Goal: Task Accomplishment & Management: Manage account settings

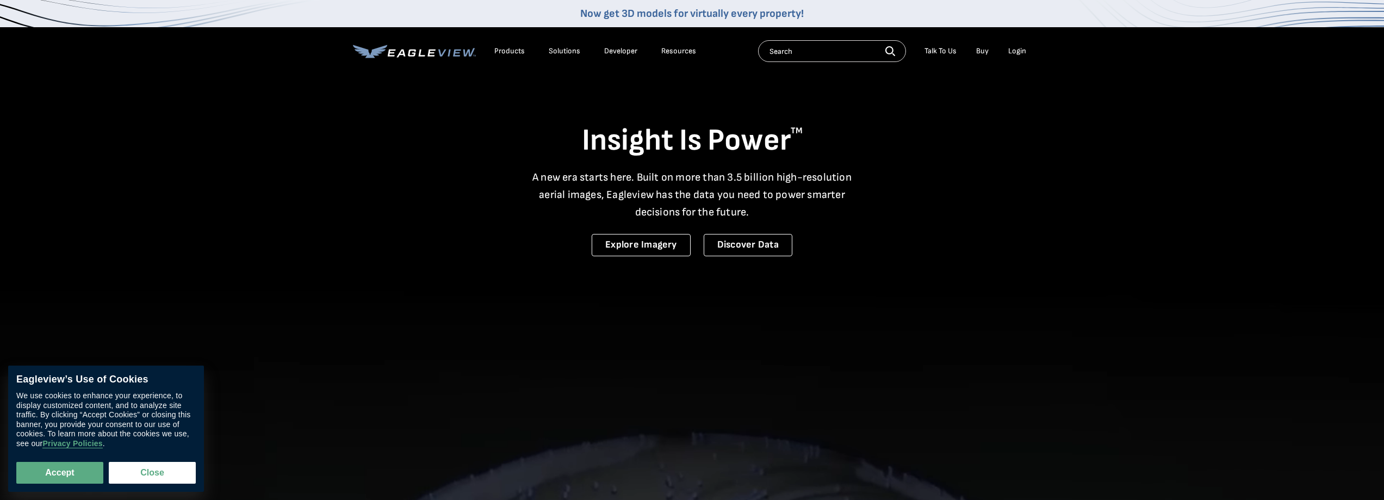
click at [1024, 48] on div "Login" at bounding box center [1017, 51] width 18 height 10
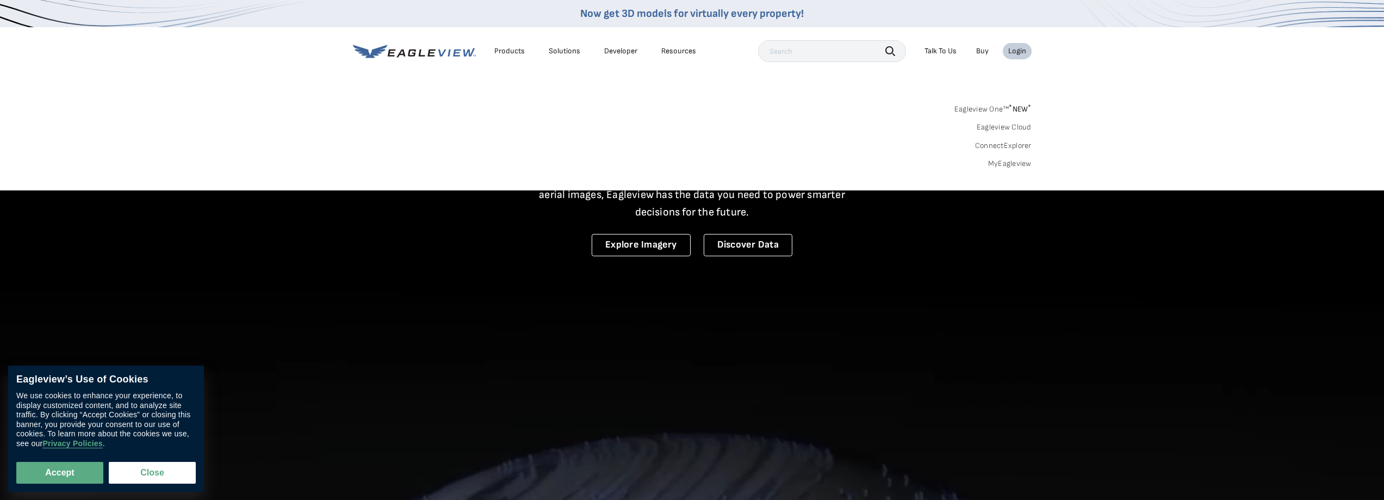
click at [1021, 163] on link "MyEagleview" at bounding box center [1010, 164] width 44 height 10
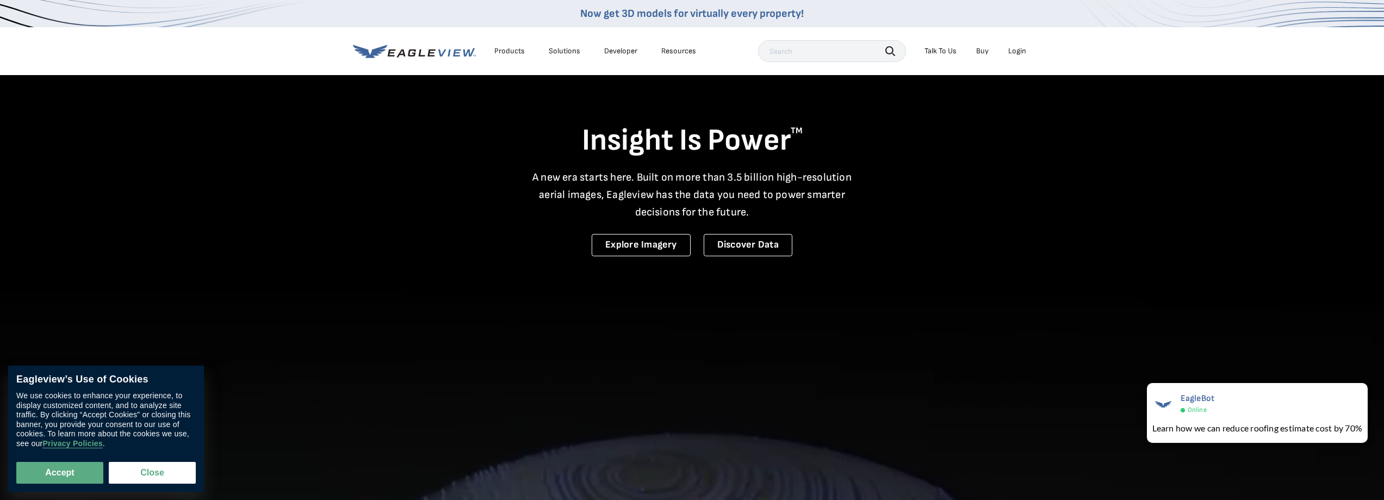
click at [1013, 48] on div "Login" at bounding box center [1017, 51] width 18 height 10
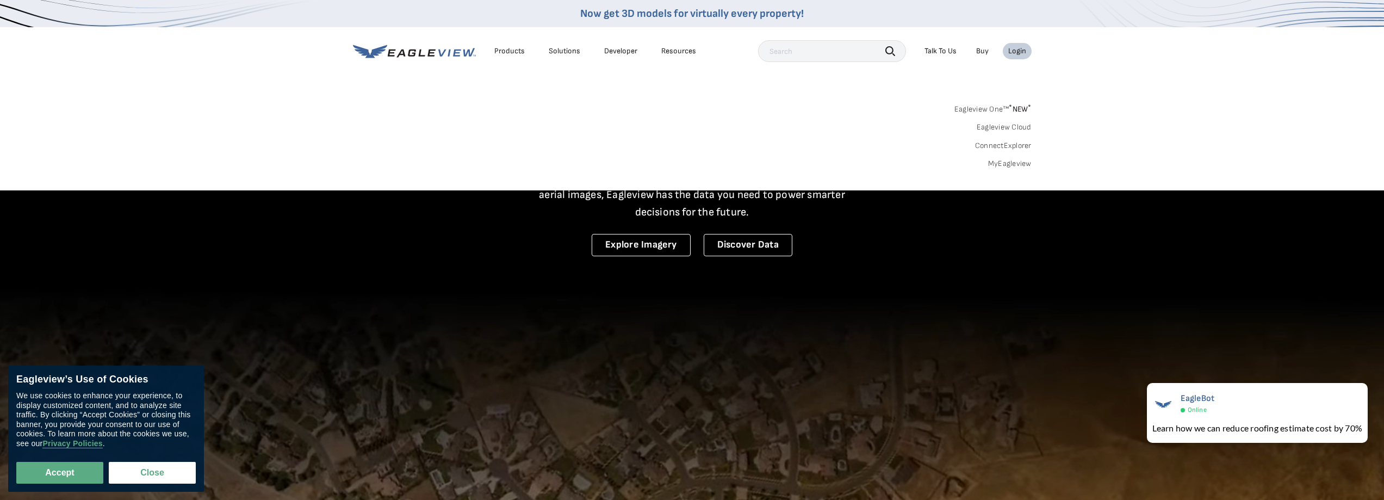
click at [996, 106] on link "Eagleview One™ * NEW *" at bounding box center [992, 107] width 77 height 13
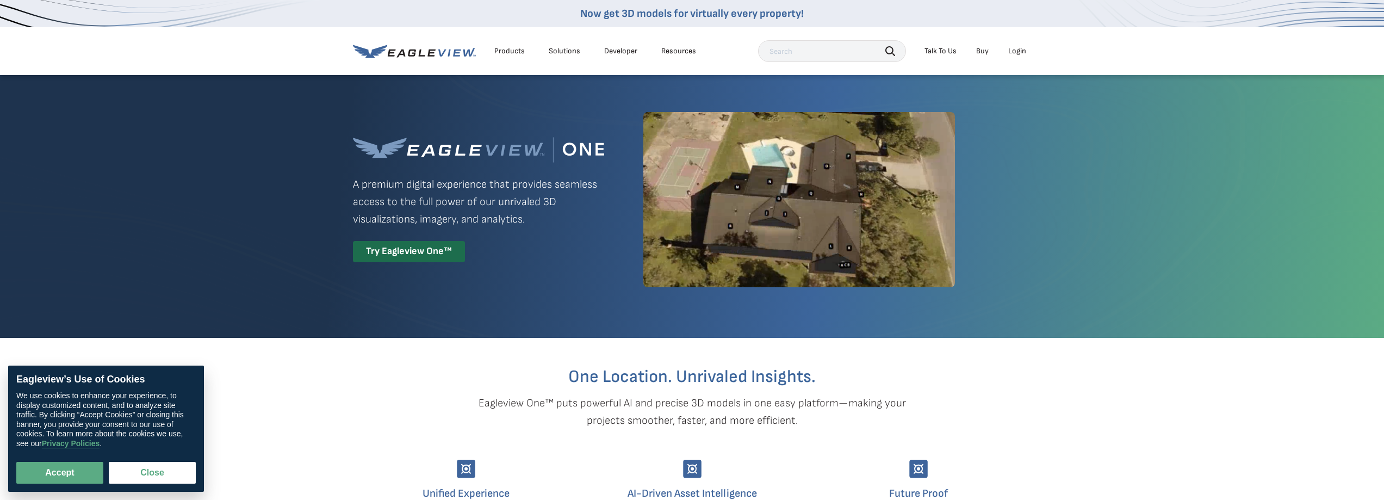
click at [1016, 49] on div "Login" at bounding box center [1017, 51] width 18 height 10
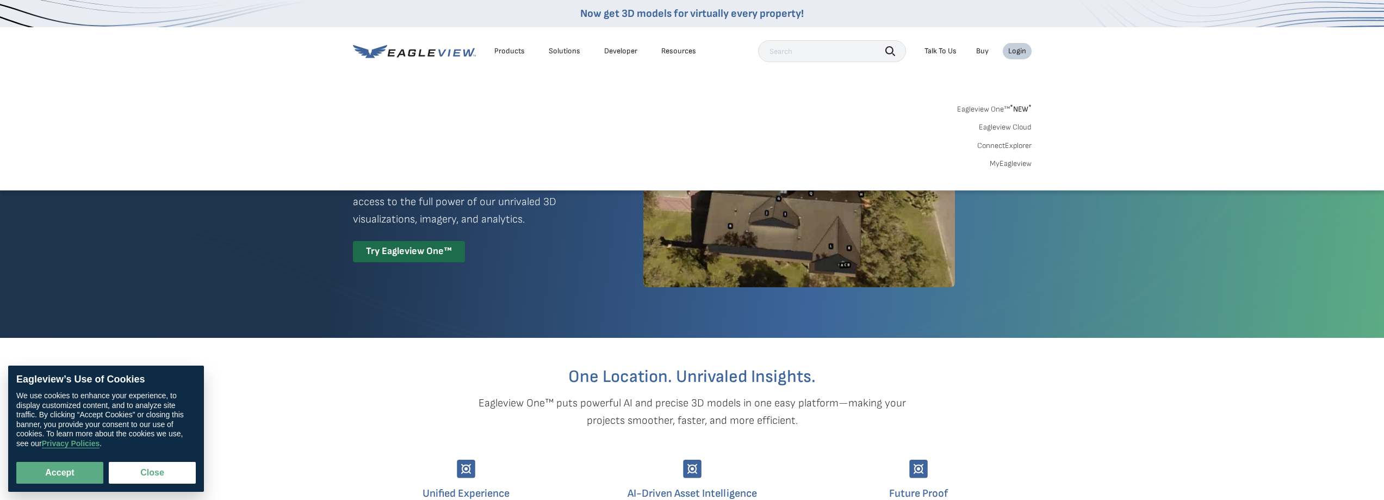
click at [995, 160] on link "MyEagleview" at bounding box center [1011, 164] width 42 height 10
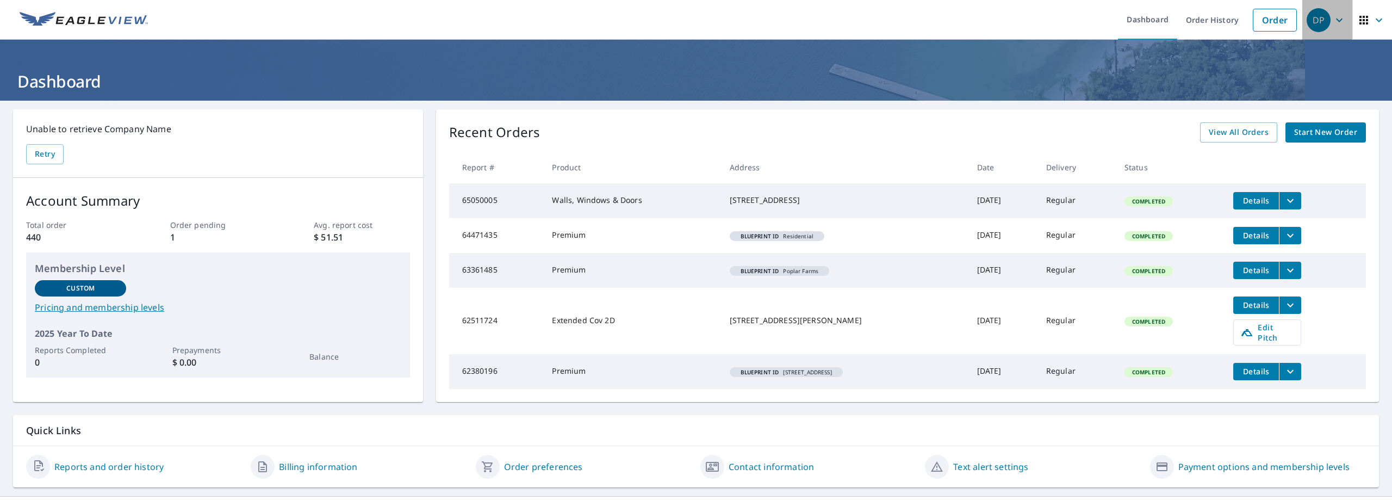
click at [1334, 17] on icon "button" at bounding box center [1339, 20] width 13 height 13
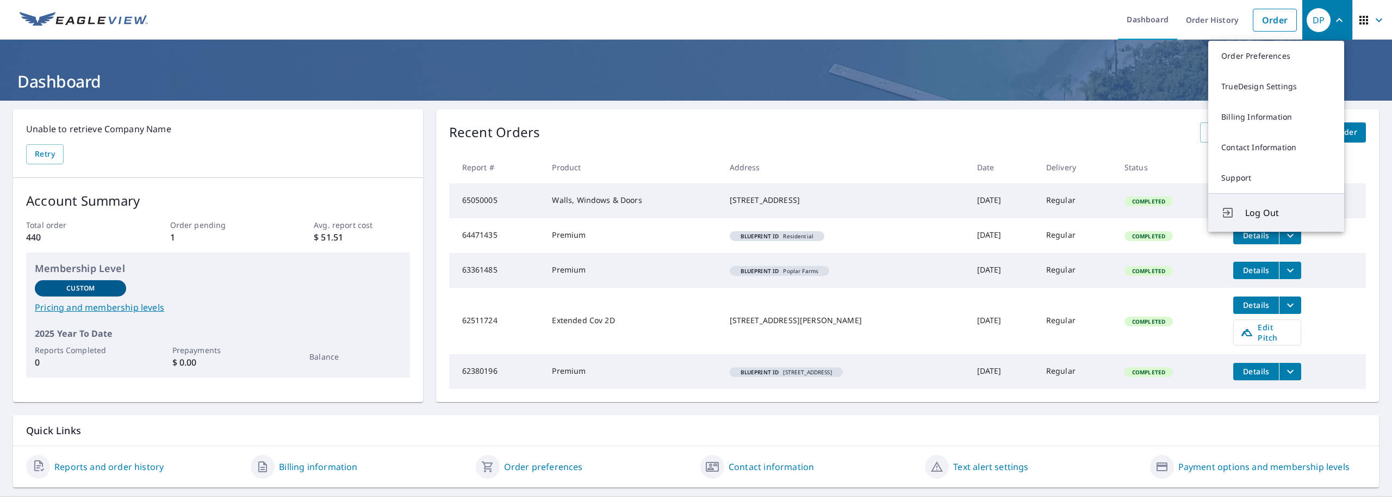
click at [1265, 207] on span "Log Out" at bounding box center [1288, 212] width 86 height 13
